Goal: Feedback & Contribution: Contribute content

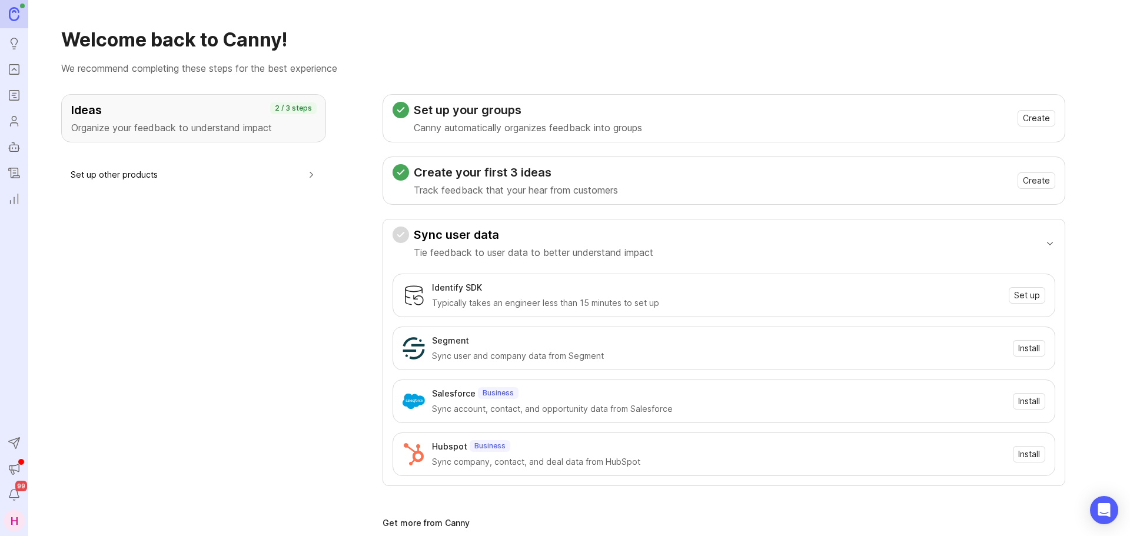
click at [19, 75] on icon "Portal" at bounding box center [14, 69] width 13 height 14
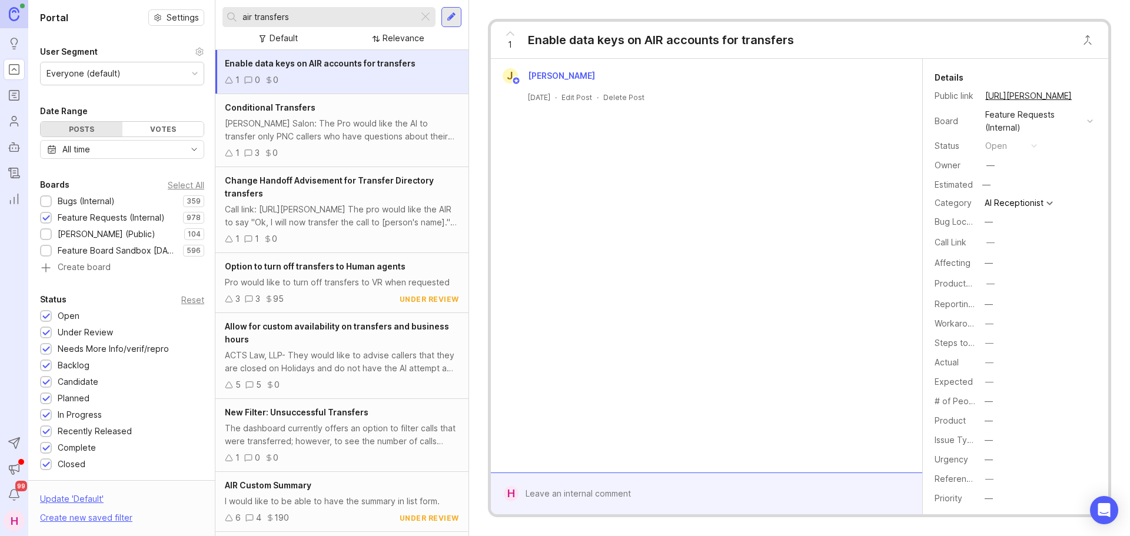
drag, startPoint x: 319, startPoint y: 19, endPoint x: 241, endPoint y: 21, distance: 77.2
click at [241, 21] on div "air transfers" at bounding box center [321, 17] width 196 height 20
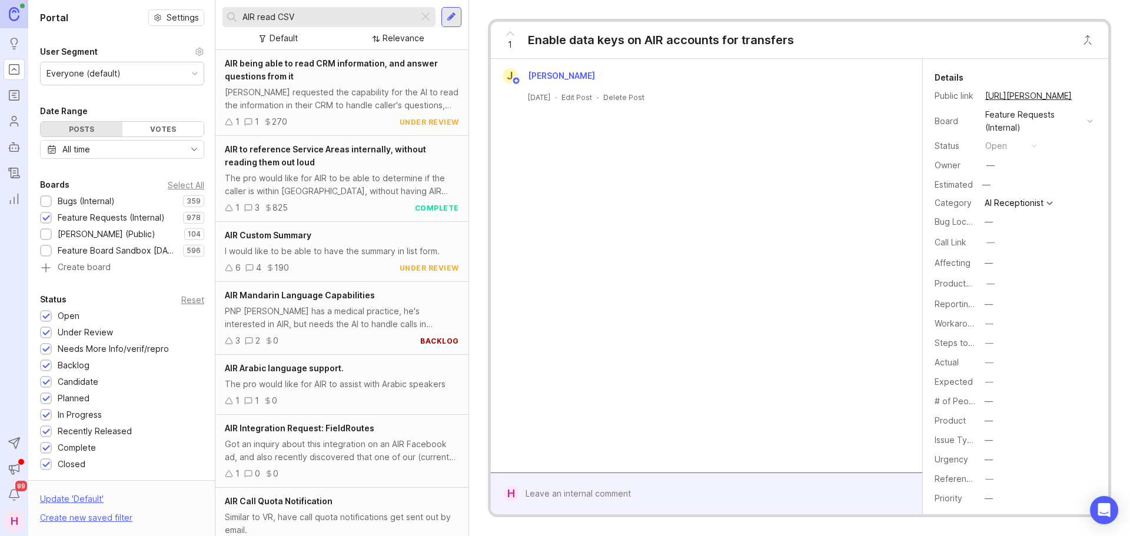
type input "AIR read CSV"
click at [457, 20] on div at bounding box center [452, 17] width 20 height 20
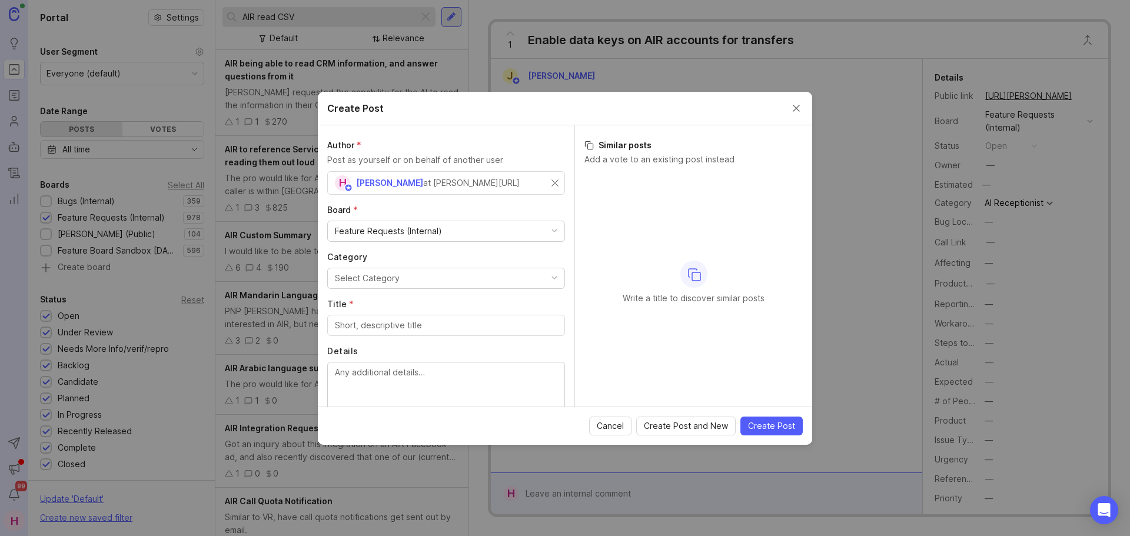
drag, startPoint x: 548, startPoint y: 180, endPoint x: 433, endPoint y: 195, distance: 115.9
click at [379, 177] on input "text" at bounding box center [446, 183] width 223 height 13
drag, startPoint x: 394, startPoint y: 178, endPoint x: 300, endPoint y: 179, distance: 93.6
click at [300, 179] on div "Create Post Author * Post as yourself or on behalf of another user fabiano No u…" at bounding box center [565, 268] width 1130 height 536
type input "sterling"
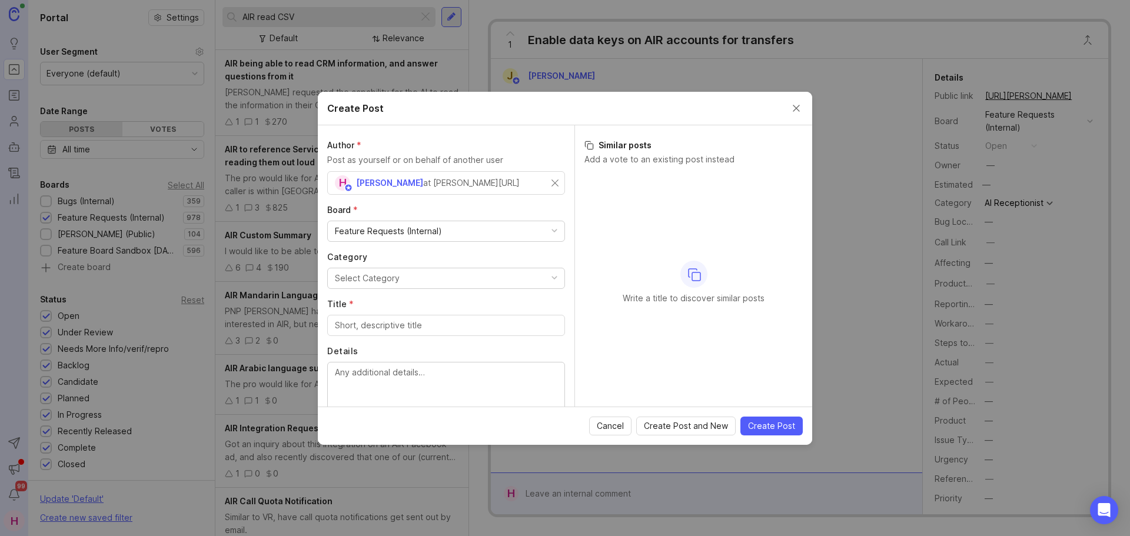
click at [401, 285] on button "Select Category" at bounding box center [446, 278] width 238 height 21
click at [402, 185] on input "text" at bounding box center [446, 183] width 223 height 13
drag, startPoint x: 477, startPoint y: 187, endPoint x: 302, endPoint y: 190, distance: 174.9
click at [302, 190] on div "Create Post Author * Post as yourself or on behalf of another user [EMAIL_ADDRE…" at bounding box center [565, 268] width 1130 height 536
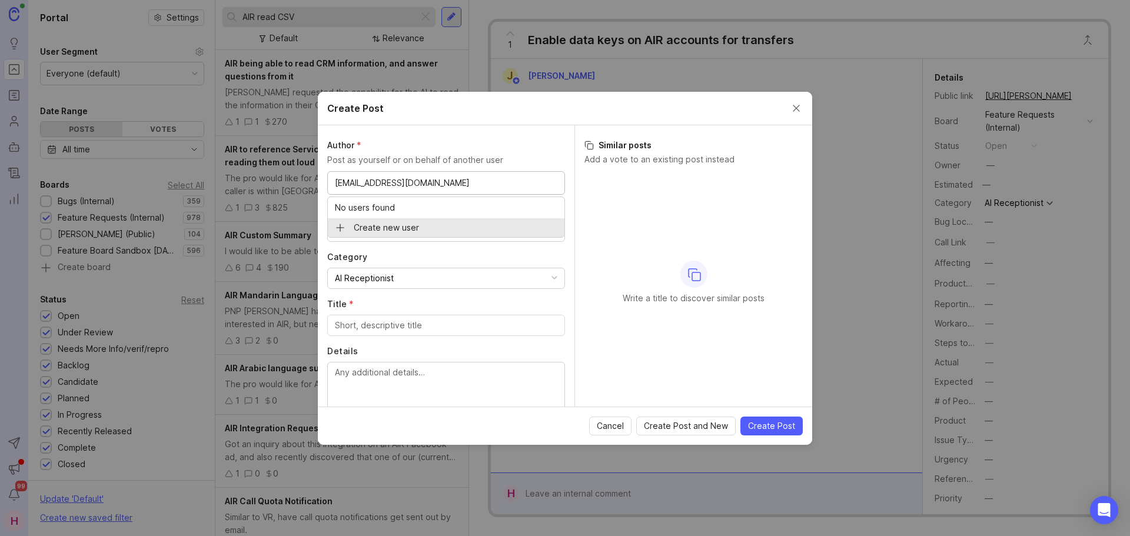
type input "[EMAIL_ADDRESS][DOMAIN_NAME]"
drag, startPoint x: 331, startPoint y: 186, endPoint x: 474, endPoint y: 184, distance: 142.5
click at [474, 184] on div "[EMAIL_ADDRESS][DOMAIN_NAME]" at bounding box center [446, 183] width 238 height 24
click at [410, 187] on input "[EMAIL_ADDRESS][DOMAIN_NAME]" at bounding box center [386, 183] width 102 height 13
click at [483, 182] on input "text" at bounding box center [506, 183] width 102 height 13
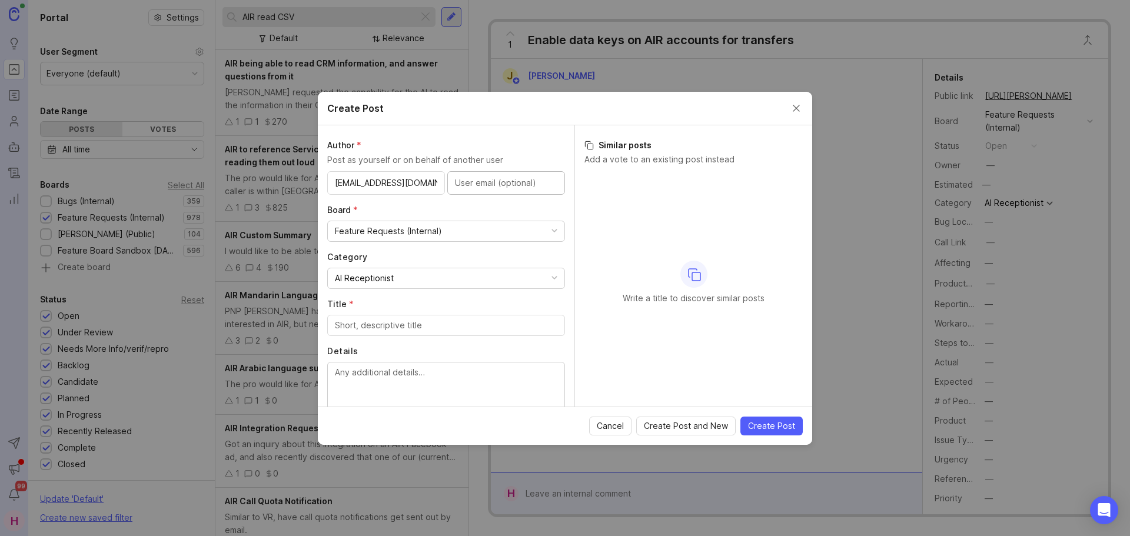
paste input "[EMAIL_ADDRESS][DOMAIN_NAME]"
type input "[EMAIL_ADDRESS][DOMAIN_NAME]"
drag, startPoint x: 339, startPoint y: 182, endPoint x: 502, endPoint y: 186, distance: 163.7
click at [493, 183] on div "[EMAIL_ADDRESS][DOMAIN_NAME] [EMAIL_ADDRESS][DOMAIN_NAME]" at bounding box center [446, 183] width 238 height 24
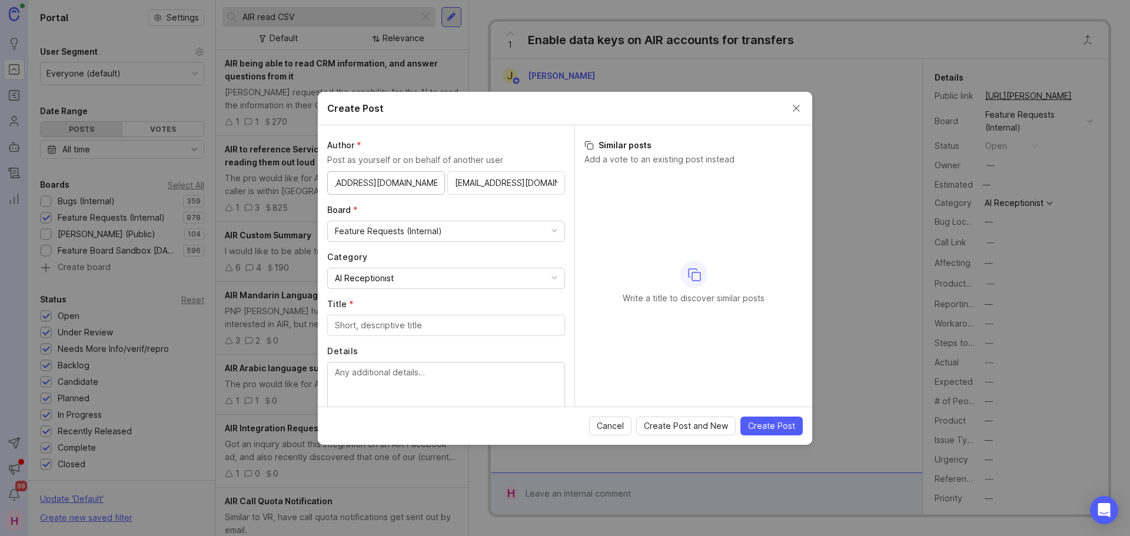
type input "s"
paste input "Melo"
type input "[PERSON_NAME]"
drag, startPoint x: 315, startPoint y: 186, endPoint x: 268, endPoint y: 190, distance: 46.6
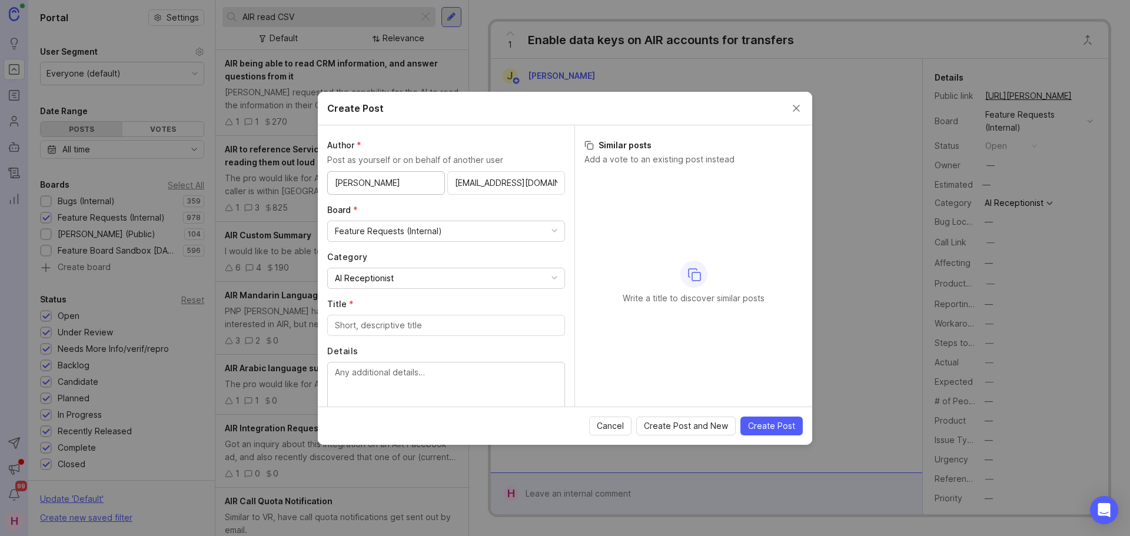
click at [268, 190] on div "Create Post Author * Post as yourself or on behalf of another user [PERSON_NAME…" at bounding box center [565, 268] width 1130 height 536
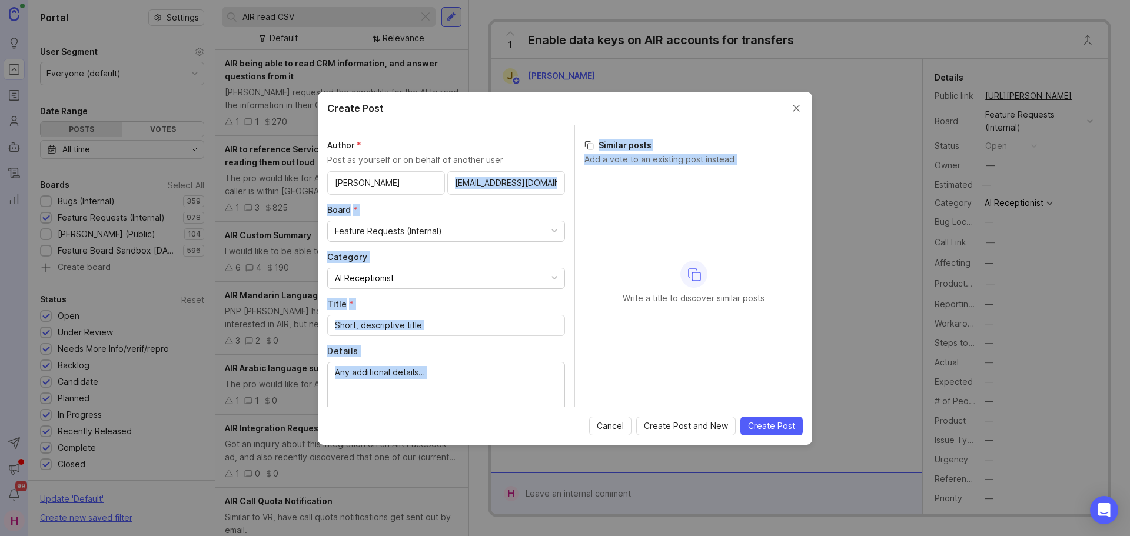
drag, startPoint x: 449, startPoint y: 183, endPoint x: 605, endPoint y: 172, distance: 156.4
click at [605, 172] on div "Author * Post as yourself or on behalf of another user [PERSON_NAME] [EMAIL_ADD…" at bounding box center [565, 265] width 495 height 281
click at [518, 181] on input "[EMAIL_ADDRESS][DOMAIN_NAME]" at bounding box center [506, 183] width 102 height 13
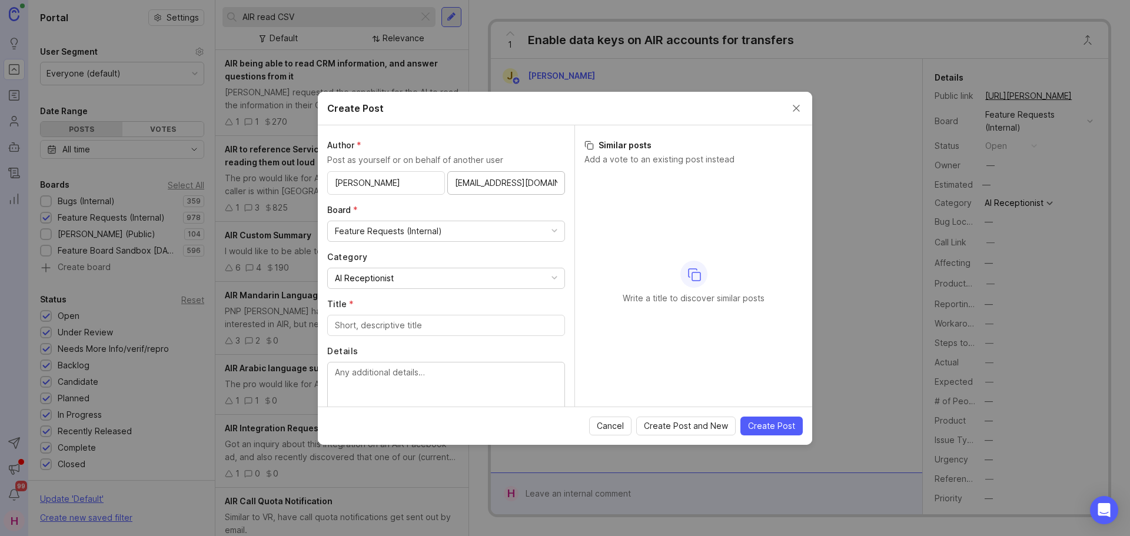
scroll to position [0, 28]
drag, startPoint x: 450, startPoint y: 186, endPoint x: 566, endPoint y: 180, distance: 115.6
click at [566, 180] on div "Author * Post as yourself or on behalf of another user [PERSON_NAME] [EMAIL_ADD…" at bounding box center [446, 265] width 257 height 281
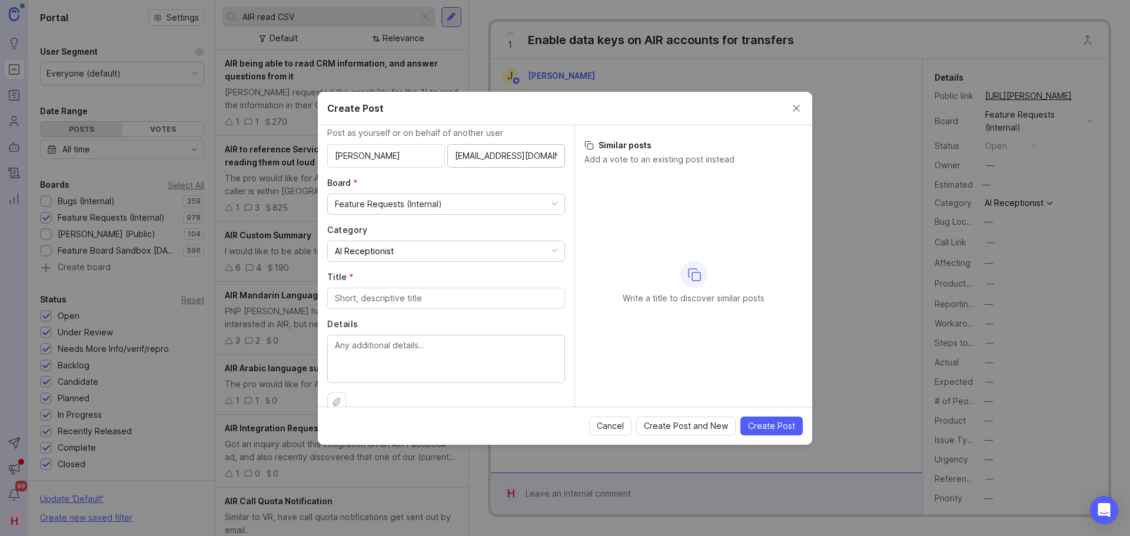
scroll to position [46, 0]
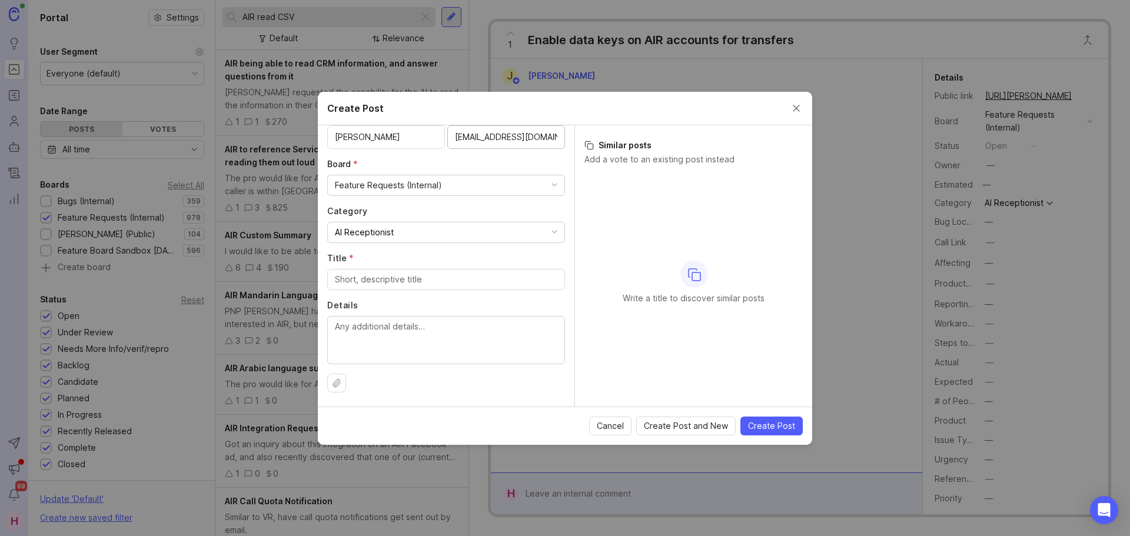
click at [393, 279] on input "Title *" at bounding box center [446, 279] width 223 height 13
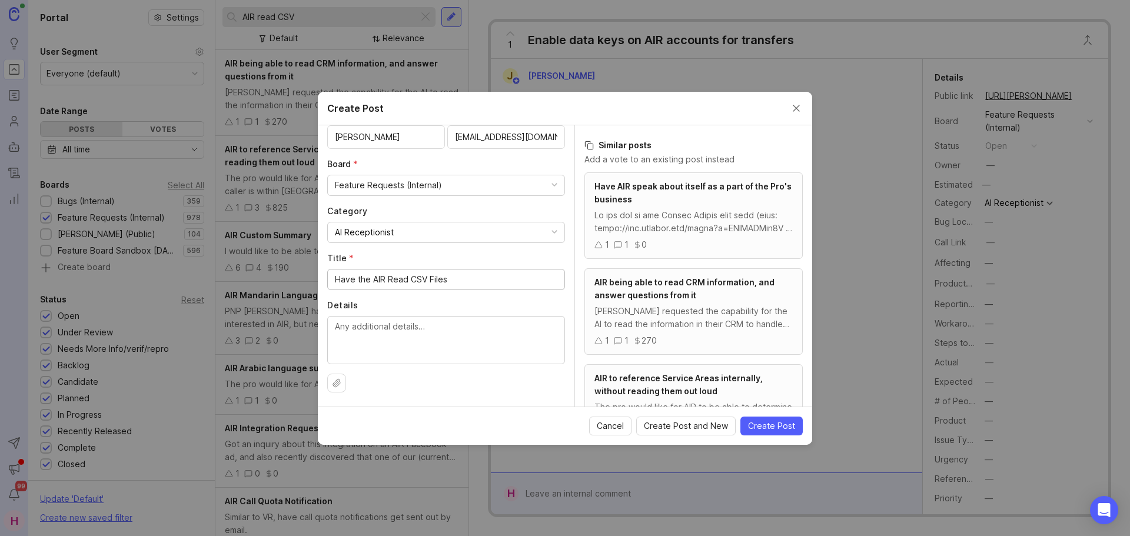
type input "Have the AIR Read CSV Files"
click at [460, 352] on textarea "Details" at bounding box center [446, 339] width 223 height 39
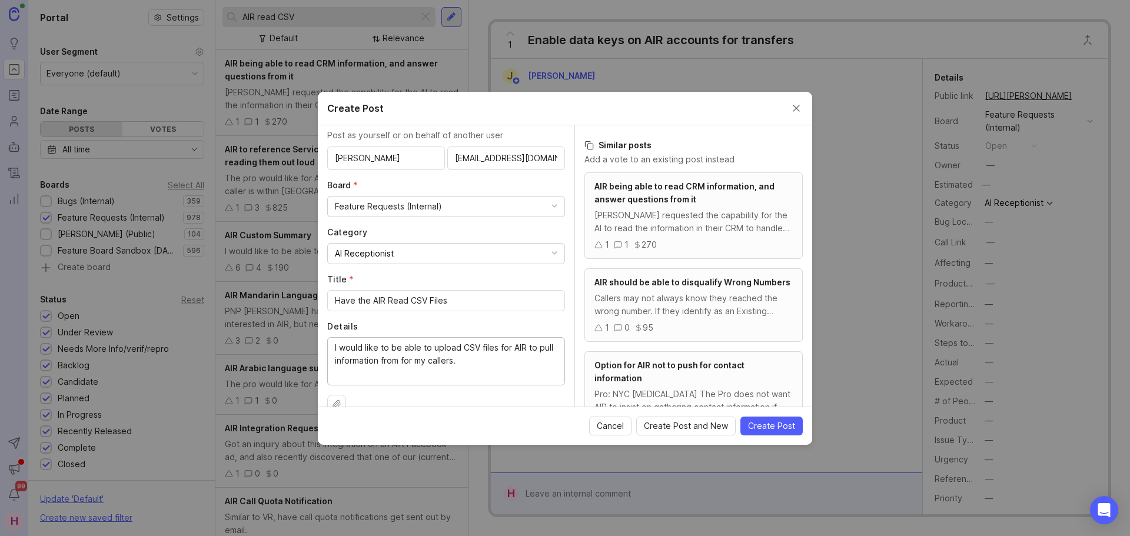
scroll to position [0, 0]
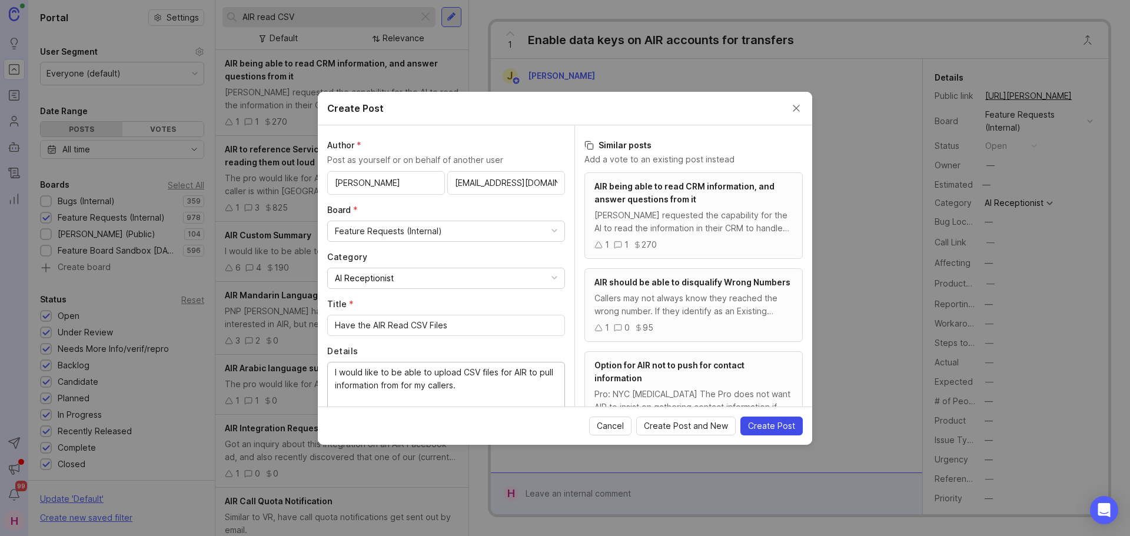
type textarea "I would like to be able to upload CSV files for AIR to pull information from fo…"
click at [778, 425] on span "Create Post" at bounding box center [771, 426] width 47 height 12
